Goal: Transaction & Acquisition: Book appointment/travel/reservation

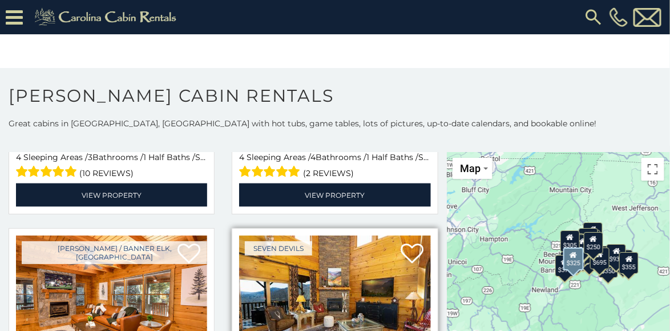
scroll to position [3058, 0]
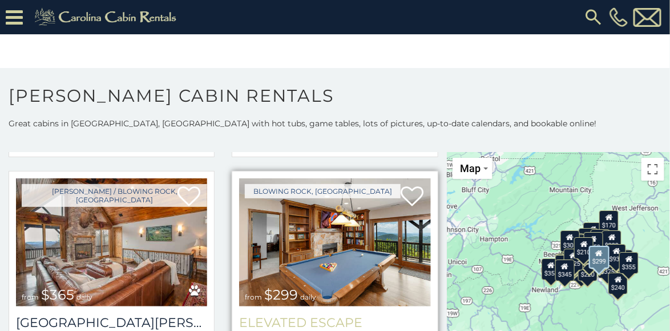
scroll to position [3856, 0]
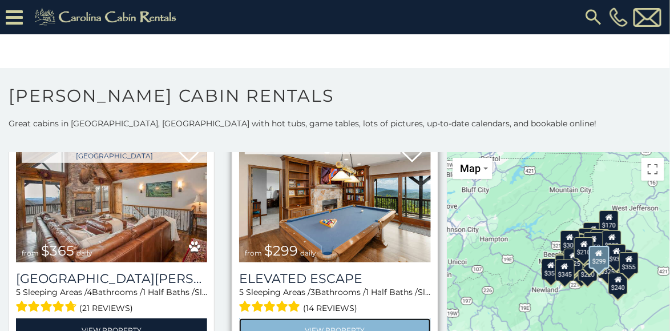
click at [331, 318] on link "View Property" at bounding box center [334, 329] width 191 height 23
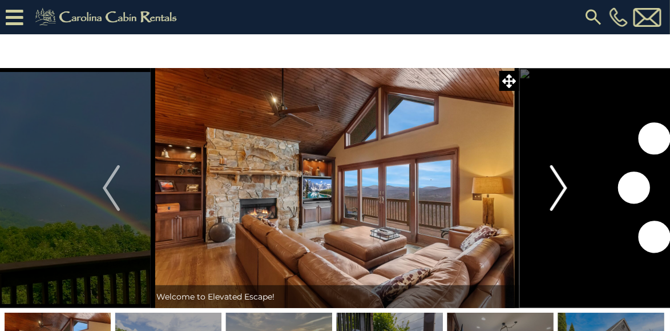
click at [561, 190] on img "Next" at bounding box center [558, 188] width 17 height 46
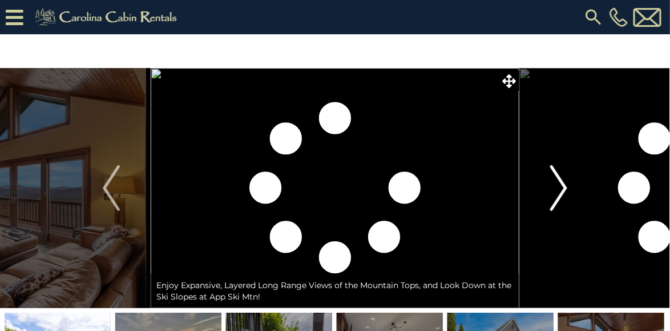
click at [561, 190] on img "Next" at bounding box center [558, 188] width 17 height 46
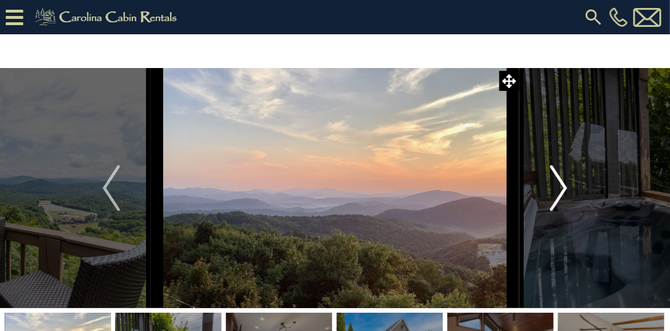
click at [561, 190] on img "Next" at bounding box center [558, 188] width 17 height 46
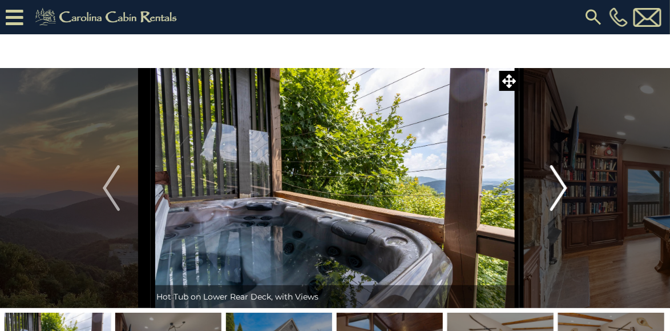
click at [561, 190] on img "Next" at bounding box center [558, 188] width 17 height 46
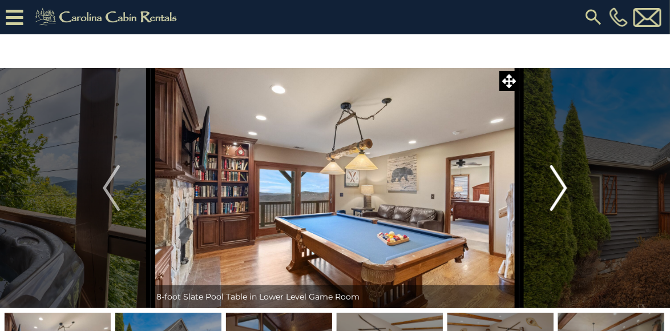
click at [561, 190] on img "Next" at bounding box center [558, 188] width 17 height 46
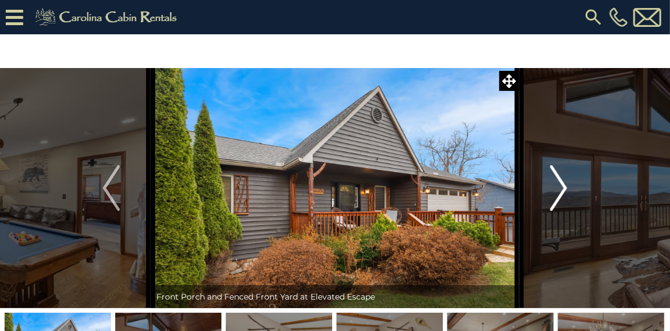
click at [561, 190] on img "Next" at bounding box center [558, 188] width 17 height 46
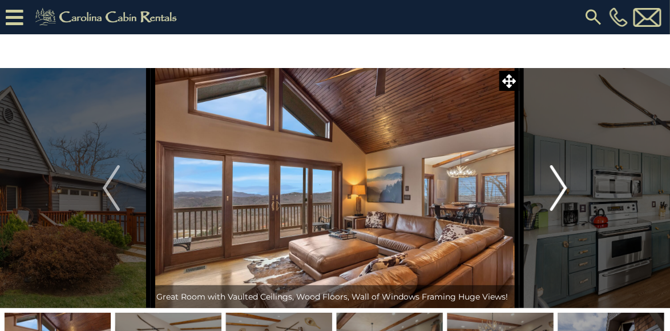
click at [561, 190] on img "Next" at bounding box center [558, 188] width 17 height 46
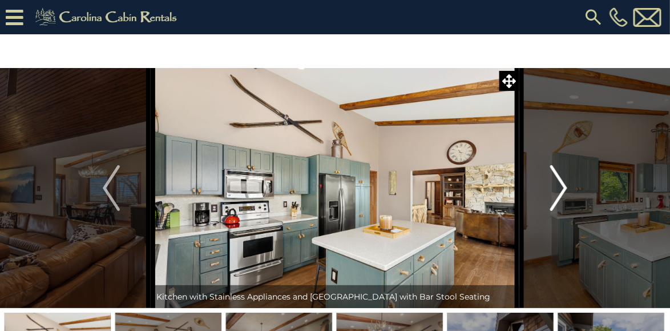
click at [561, 190] on img "Next" at bounding box center [558, 188] width 17 height 46
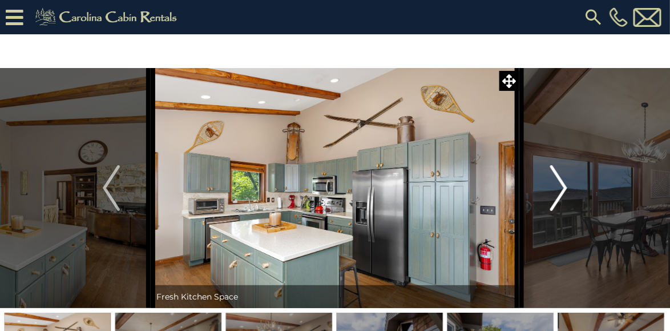
click at [561, 190] on img "Next" at bounding box center [558, 188] width 17 height 46
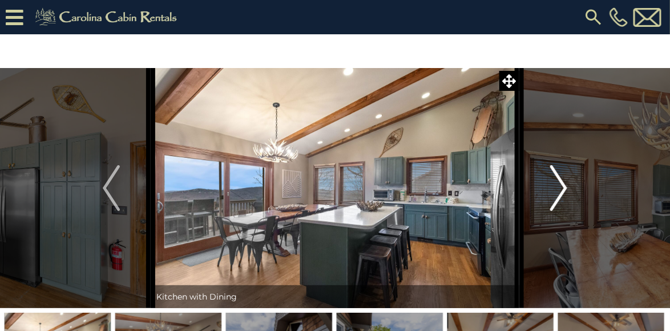
click at [561, 190] on img "Next" at bounding box center [558, 188] width 17 height 46
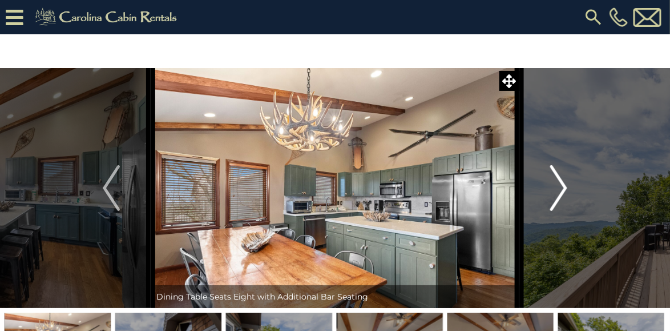
click at [561, 190] on img "Next" at bounding box center [558, 188] width 17 height 46
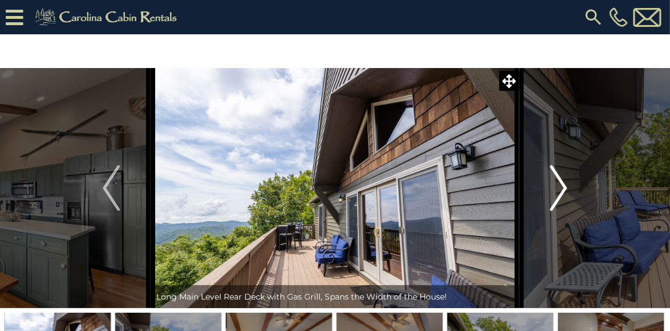
click at [561, 190] on img "Next" at bounding box center [558, 188] width 17 height 46
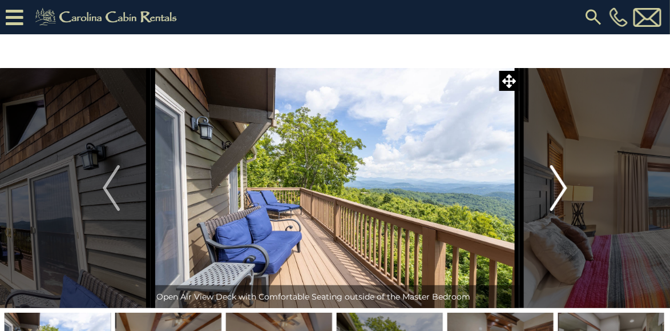
click at [561, 190] on img "Next" at bounding box center [558, 188] width 17 height 46
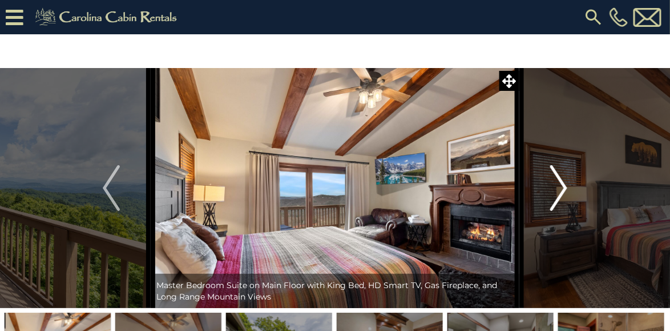
click at [561, 190] on img "Next" at bounding box center [558, 188] width 17 height 46
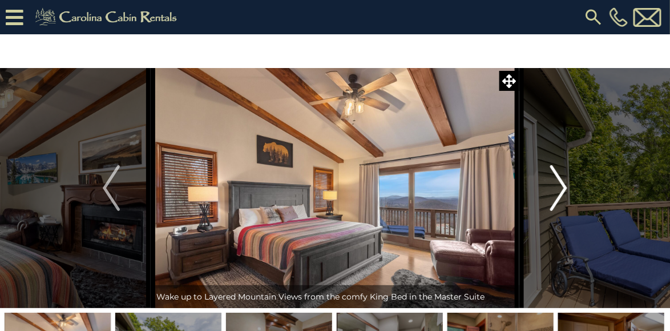
click at [561, 190] on img "Next" at bounding box center [558, 188] width 17 height 46
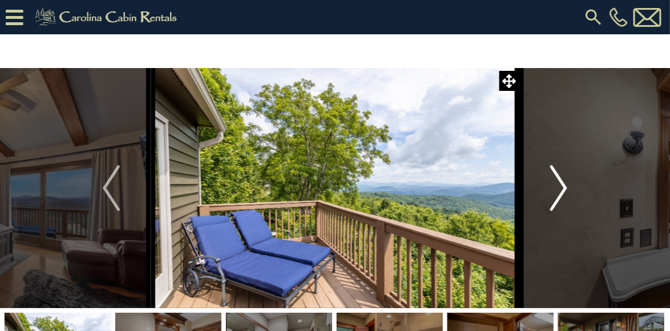
click at [561, 190] on img "Next" at bounding box center [558, 188] width 17 height 46
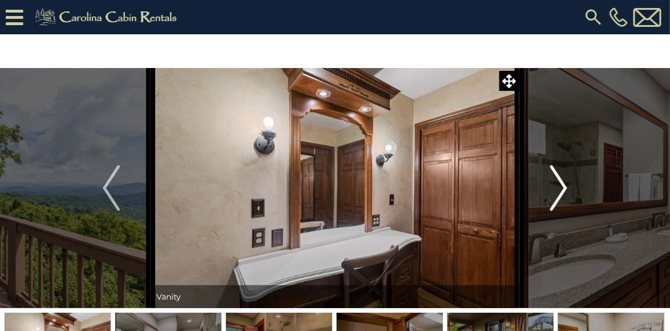
click at [561, 190] on img "Next" at bounding box center [558, 188] width 17 height 46
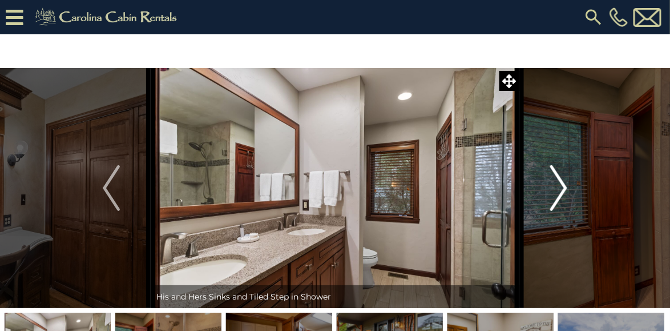
click at [561, 190] on img "Next" at bounding box center [558, 188] width 17 height 46
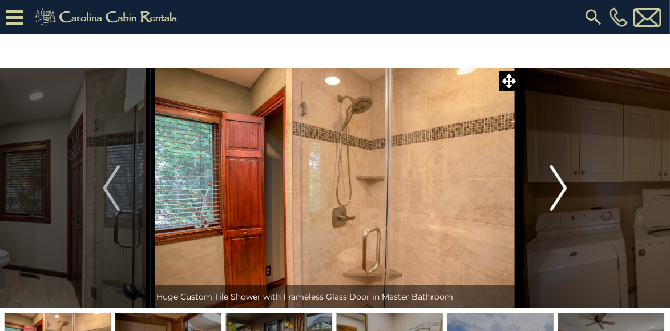
click at [561, 190] on img "Next" at bounding box center [558, 188] width 17 height 46
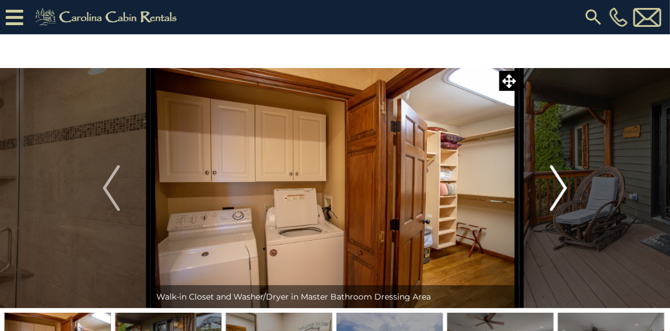
click at [561, 190] on img "Next" at bounding box center [558, 188] width 17 height 46
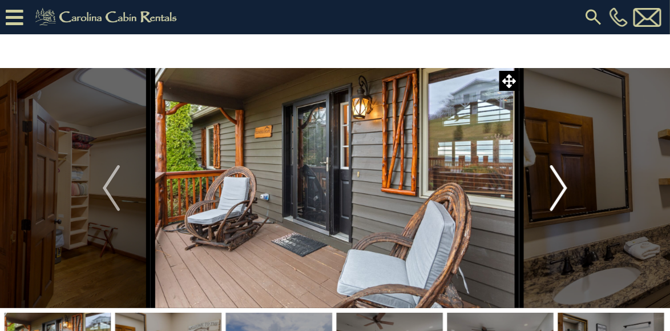
click at [555, 197] on img "Next" at bounding box center [558, 188] width 17 height 46
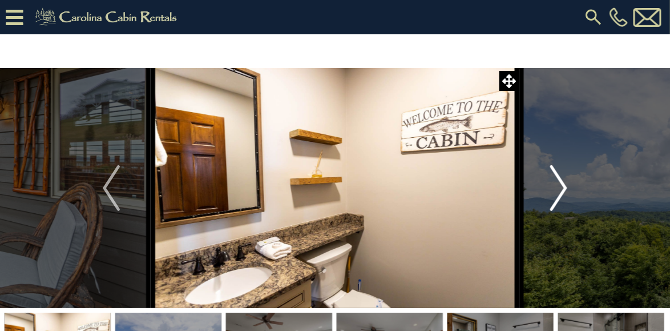
click at [555, 197] on img "Next" at bounding box center [558, 188] width 17 height 46
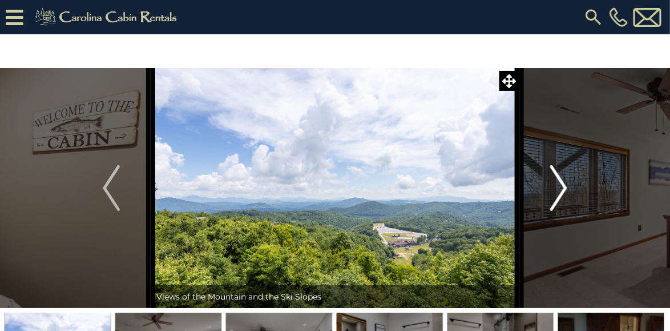
click at [555, 197] on img "Next" at bounding box center [558, 188] width 17 height 46
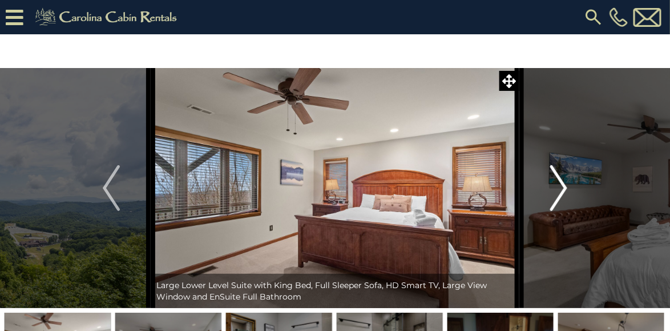
click at [555, 197] on img "Next" at bounding box center [558, 188] width 17 height 46
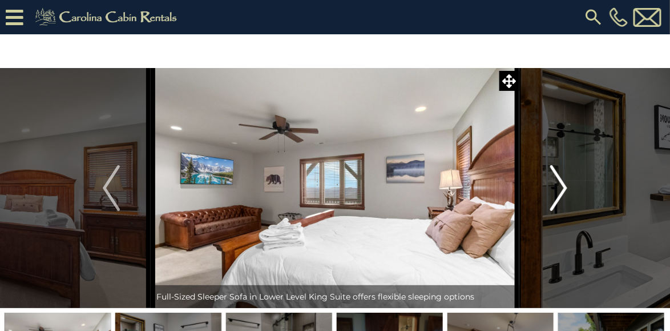
click at [555, 197] on img "Next" at bounding box center [558, 188] width 17 height 46
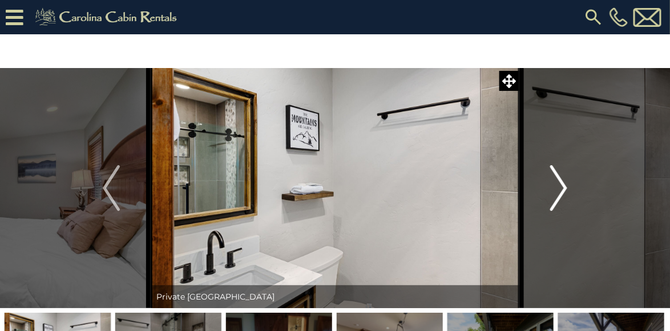
click at [555, 197] on img "Next" at bounding box center [558, 188] width 17 height 46
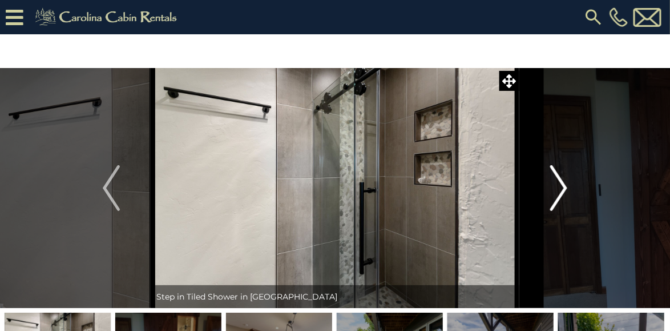
click at [554, 197] on img "Next" at bounding box center [558, 188] width 17 height 46
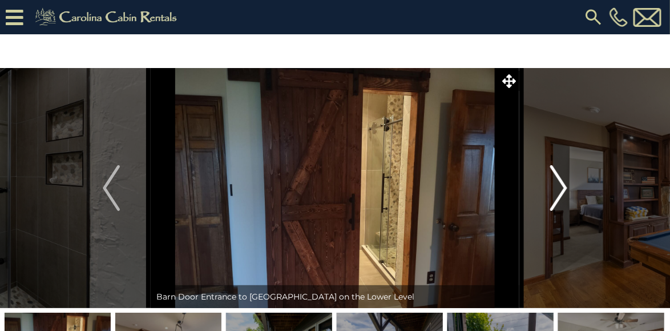
click at [554, 197] on img "Next" at bounding box center [558, 188] width 17 height 46
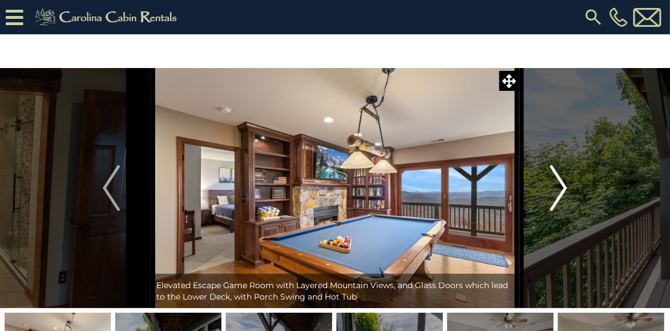
click at [554, 197] on img "Next" at bounding box center [558, 188] width 17 height 46
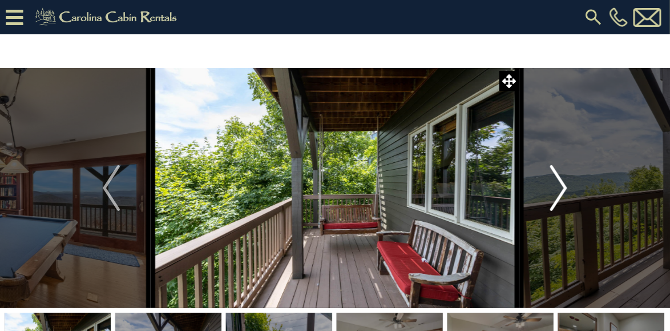
click at [554, 197] on img "Next" at bounding box center [558, 188] width 17 height 46
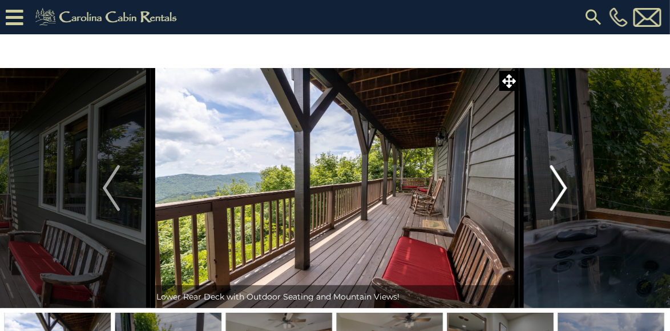
click at [554, 197] on img "Next" at bounding box center [558, 188] width 17 height 46
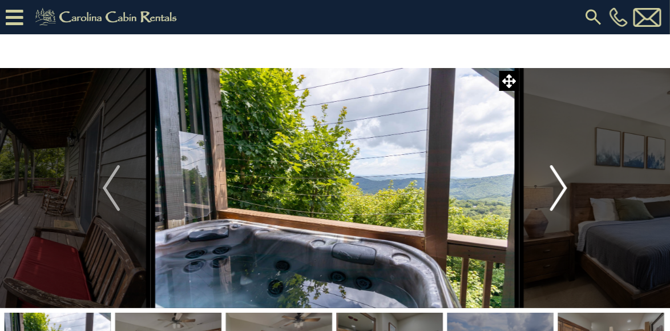
click at [554, 197] on img "Next" at bounding box center [558, 188] width 17 height 46
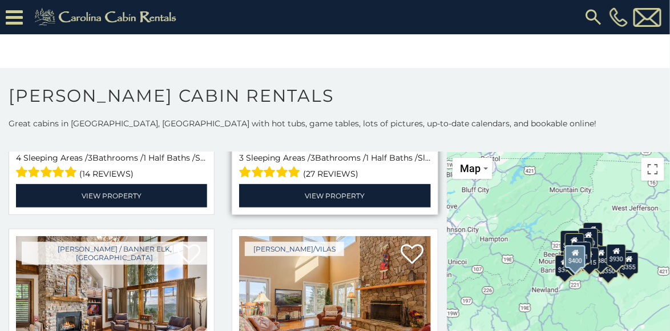
scroll to position [1418, 0]
